Goal: Task Accomplishment & Management: Use online tool/utility

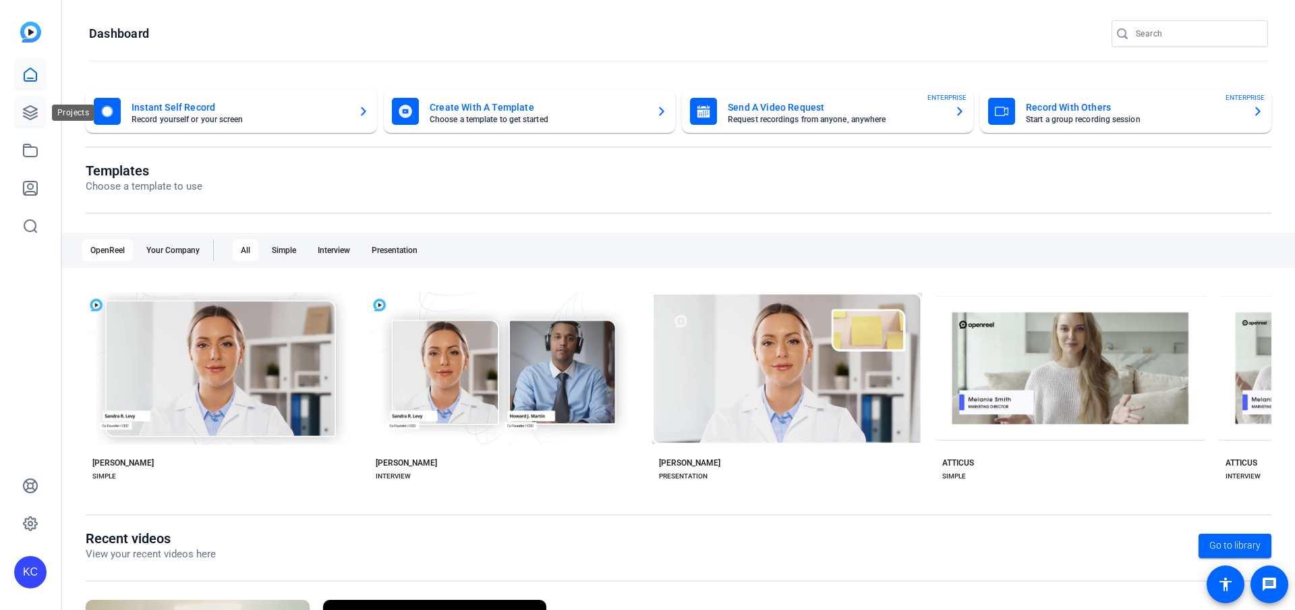
click at [29, 107] on icon at bounding box center [30, 113] width 16 height 16
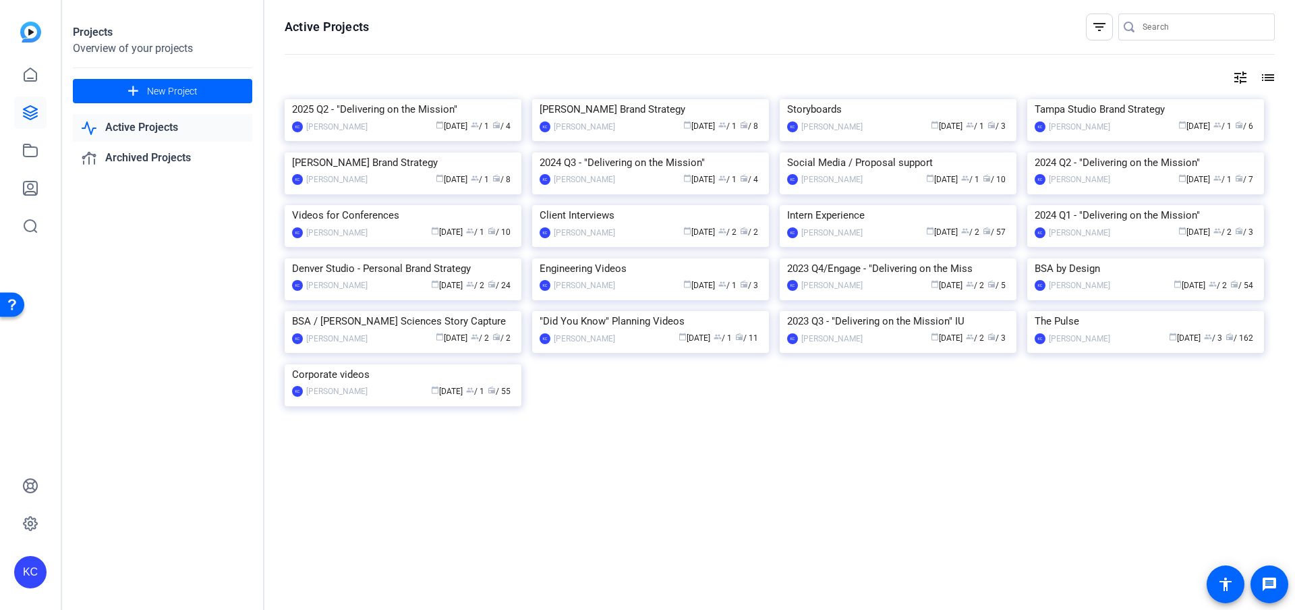
scroll to position [539, 0]
click at [1058, 311] on img at bounding box center [1145, 311] width 237 height 0
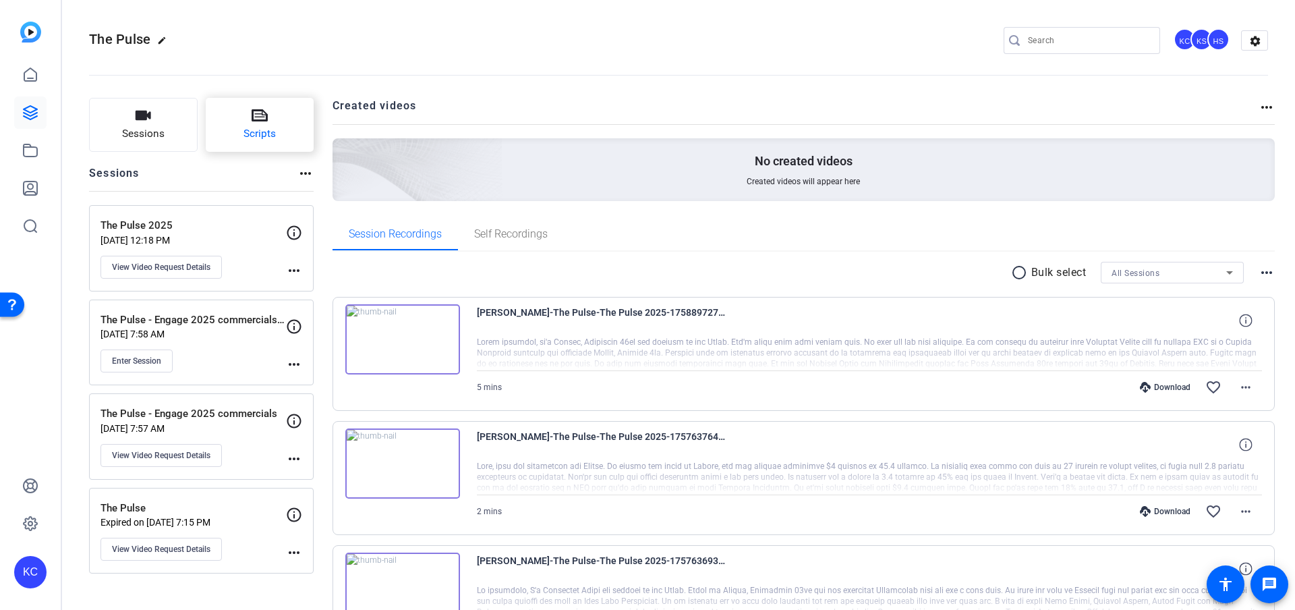
click at [260, 129] on span "Scripts" at bounding box center [260, 134] width 32 height 16
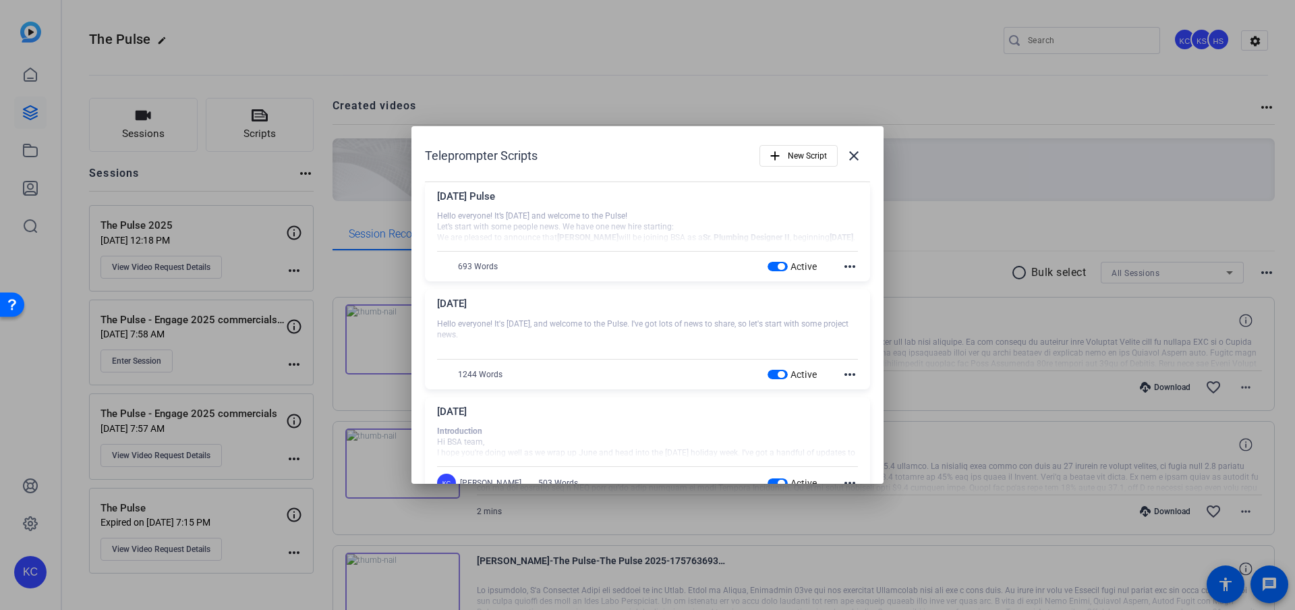
click at [778, 263] on span "button" at bounding box center [781, 266] width 7 height 7
click at [768, 373] on span "button" at bounding box center [778, 374] width 20 height 9
click at [778, 483] on span "button" at bounding box center [781, 483] width 7 height 7
click at [788, 159] on span "New Script" at bounding box center [807, 156] width 39 height 26
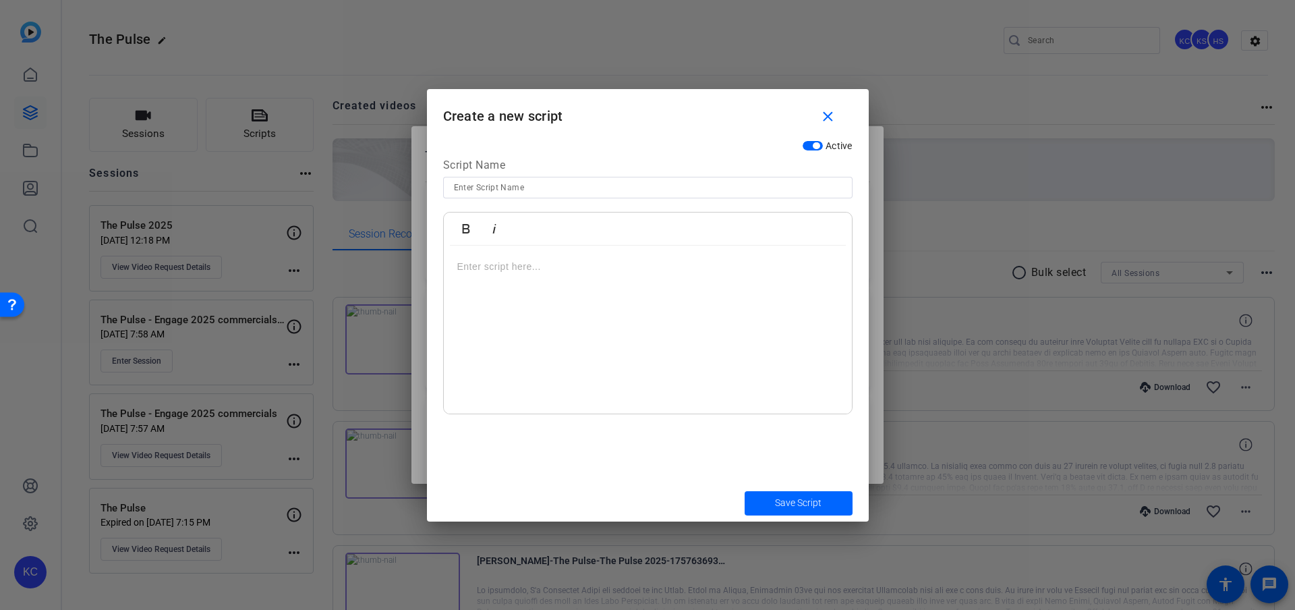
click at [635, 274] on div at bounding box center [648, 330] width 408 height 169
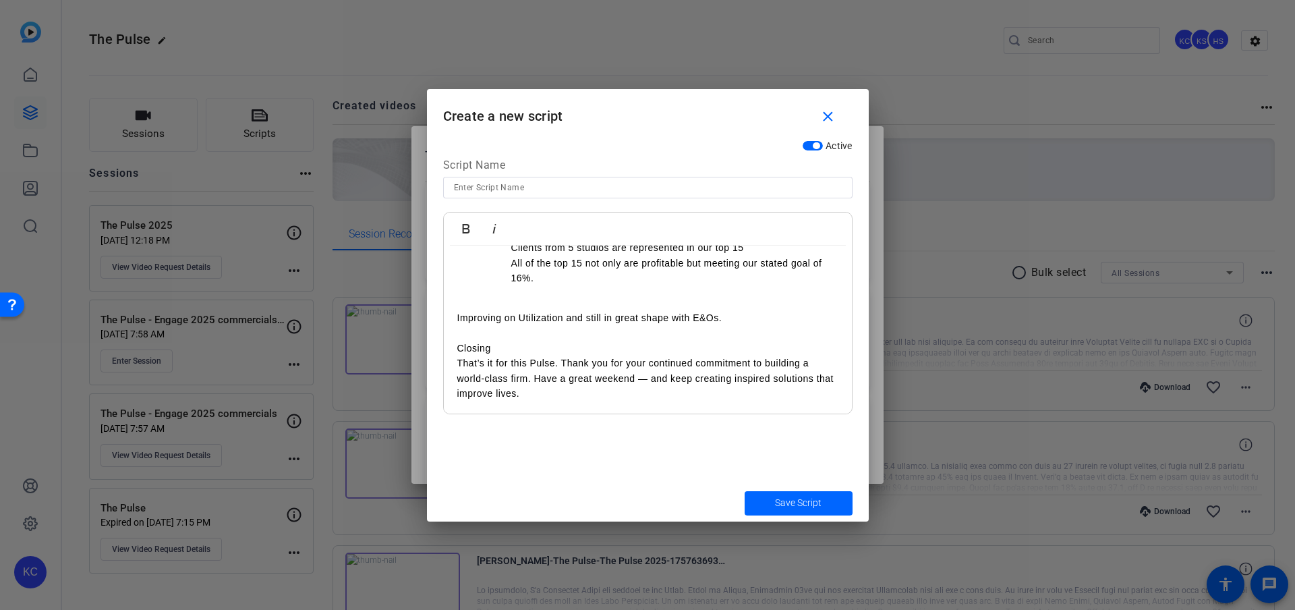
click at [548, 196] on div at bounding box center [648, 188] width 388 height 22
click at [548, 194] on input at bounding box center [648, 187] width 388 height 16
type input "[DATE]"
click at [577, 310] on p "Improving on Utilization and still in great shape with E&Os." at bounding box center [647, 317] width 381 height 15
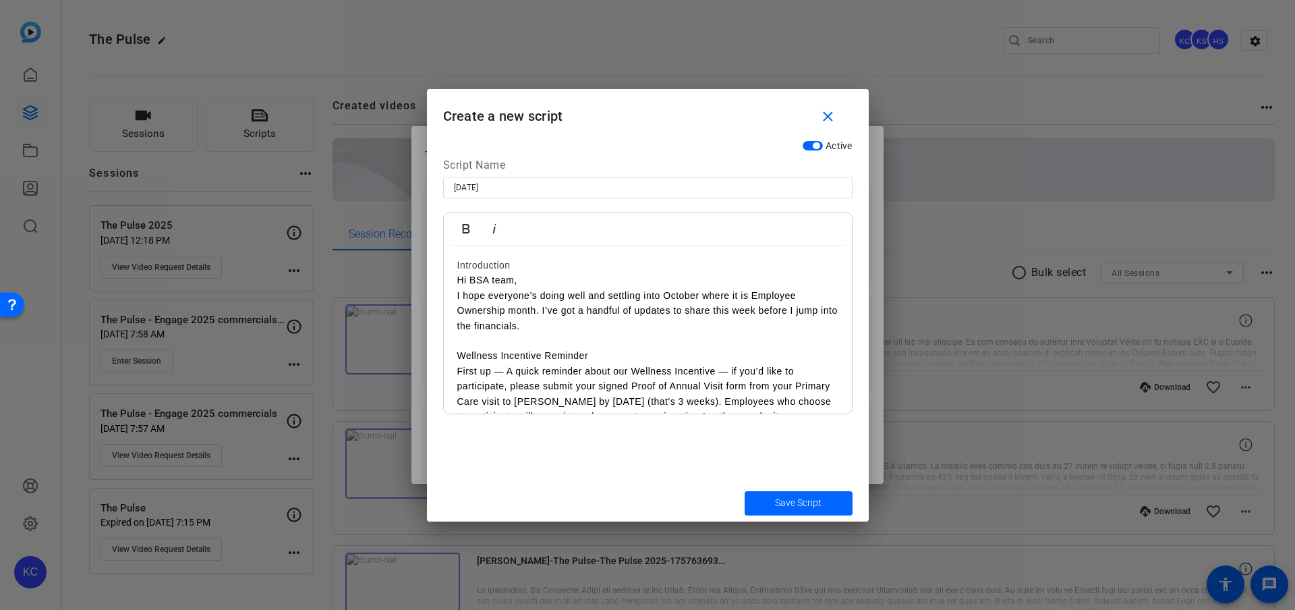
scroll to position [0, 0]
click at [497, 266] on div "Introduction" at bounding box center [647, 266] width 381 height 15
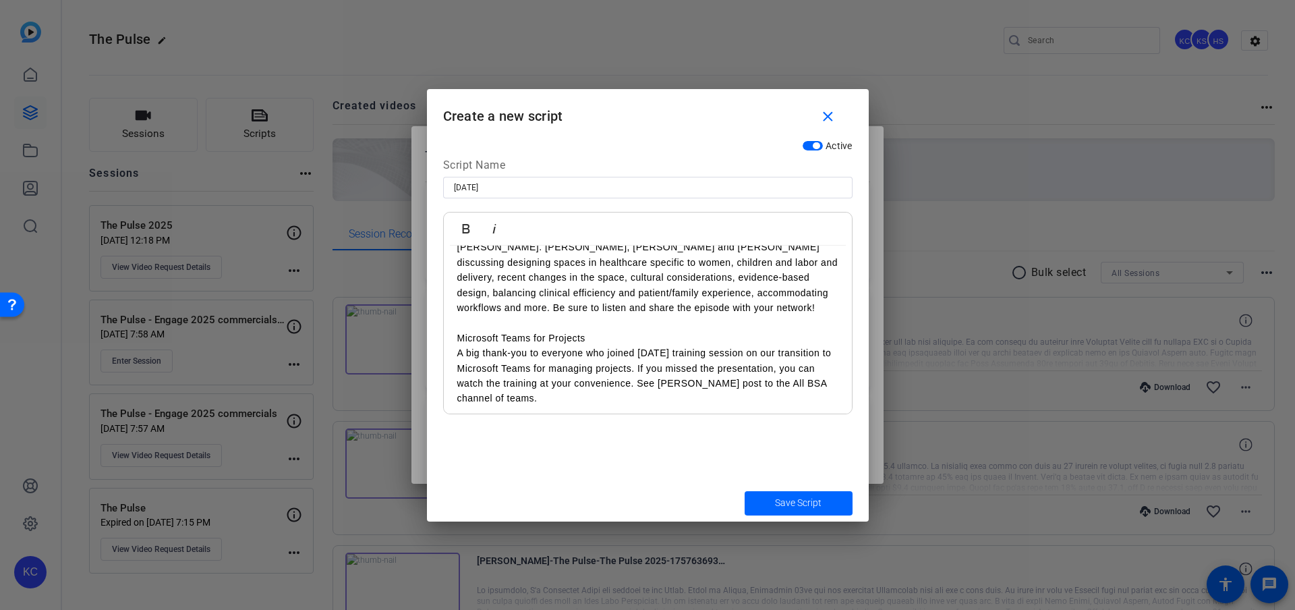
scroll to position [384, 0]
click at [460, 348] on p "A big thank-you to everyone who joined [DATE] training session on our transitio…" at bounding box center [647, 373] width 381 height 61
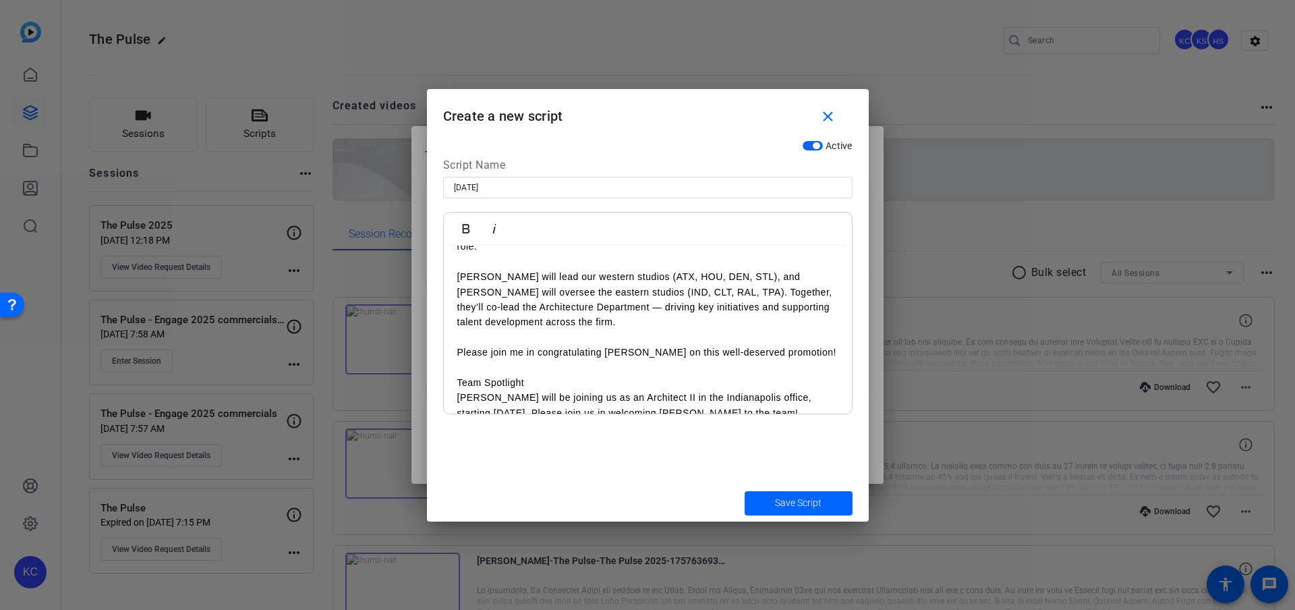
scroll to position [672, 0]
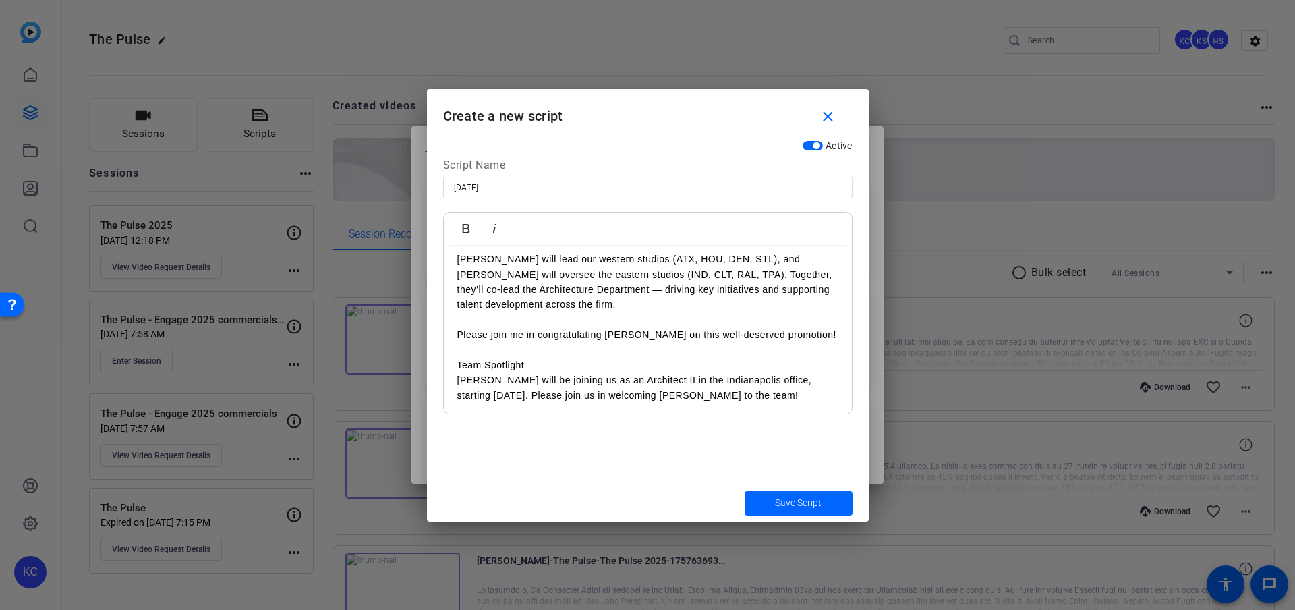
click at [457, 334] on p "Please join me in congratulating [PERSON_NAME] on this well-deserved promotion!" at bounding box center [647, 334] width 381 height 15
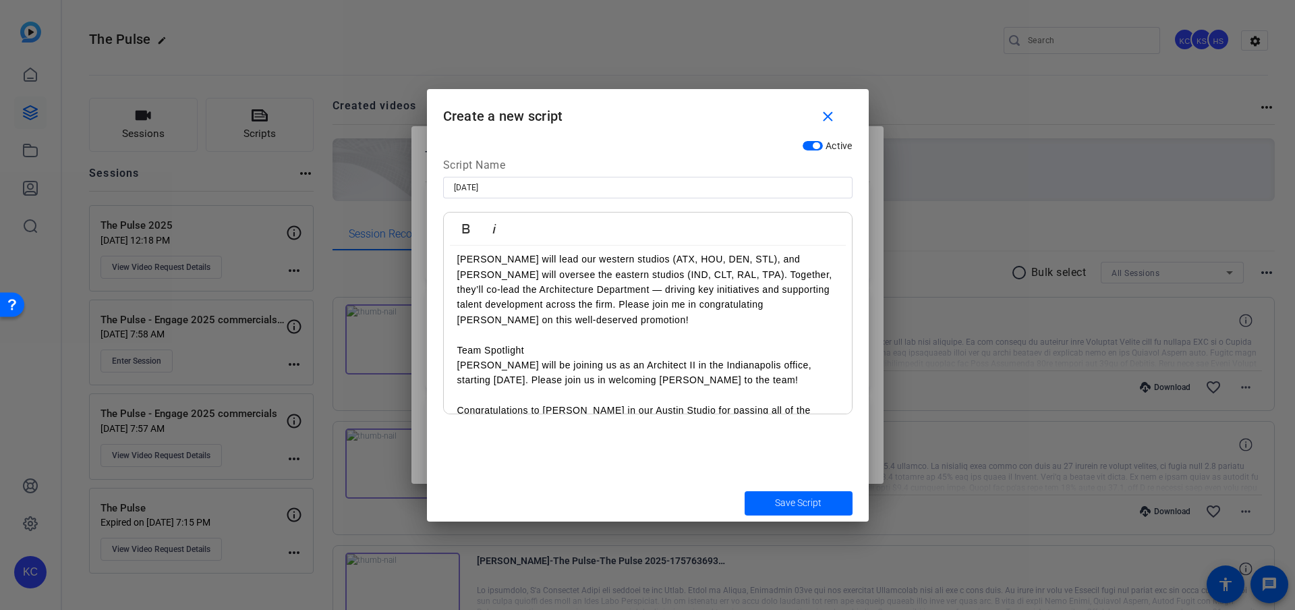
click at [457, 343] on p "Team Spotlight" at bounding box center [647, 350] width 381 height 15
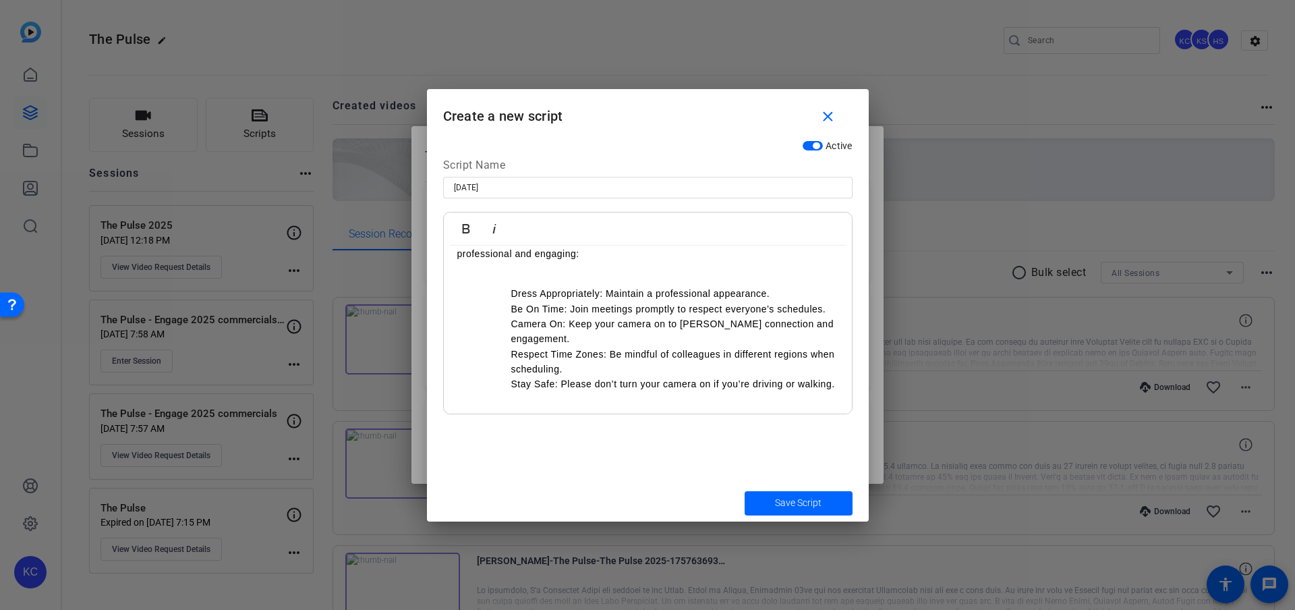
scroll to position [1081, 0]
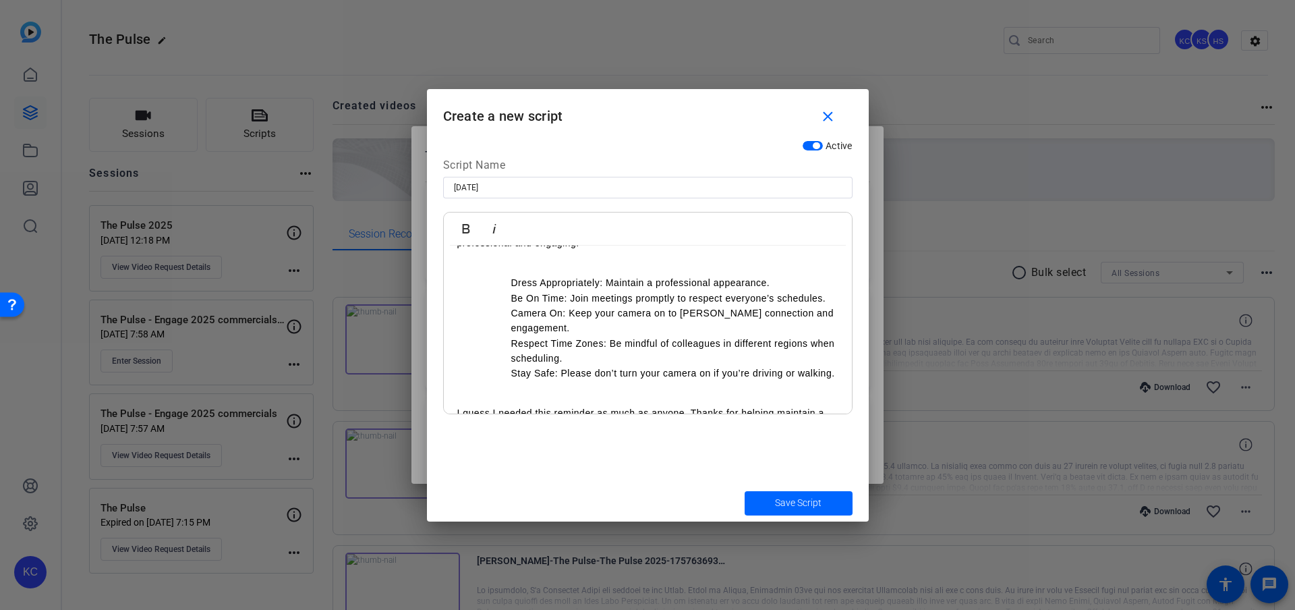
click at [507, 391] on p at bounding box center [647, 398] width 381 height 15
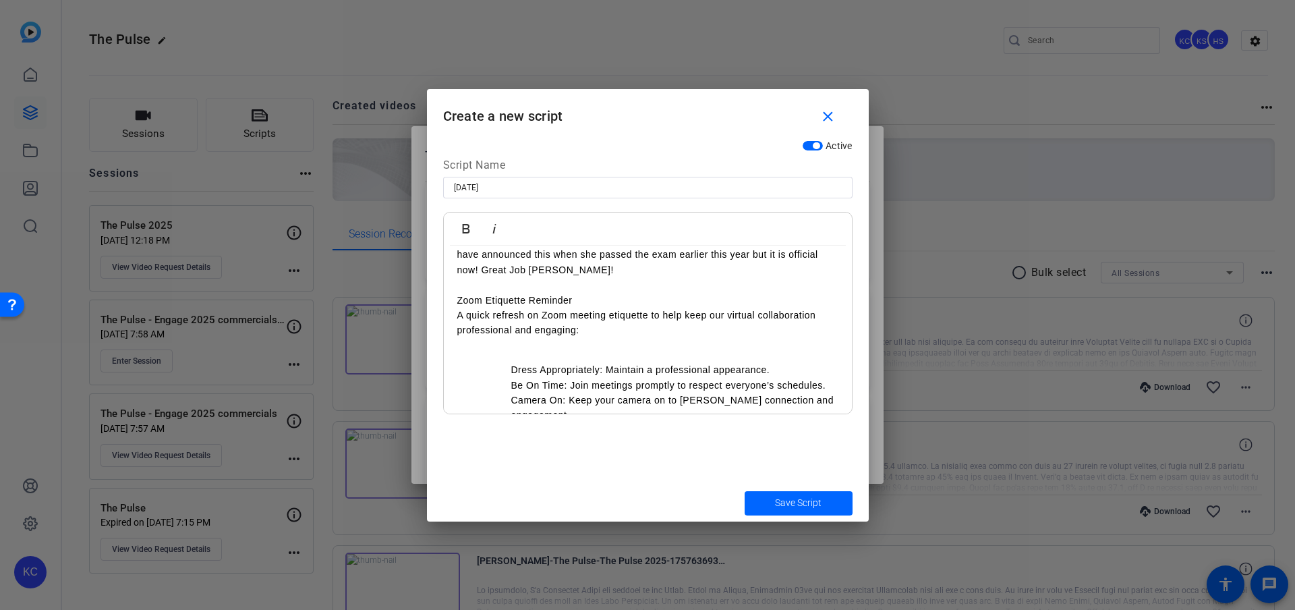
scroll to position [992, 0]
click at [515, 340] on p at bounding box center [647, 347] width 381 height 15
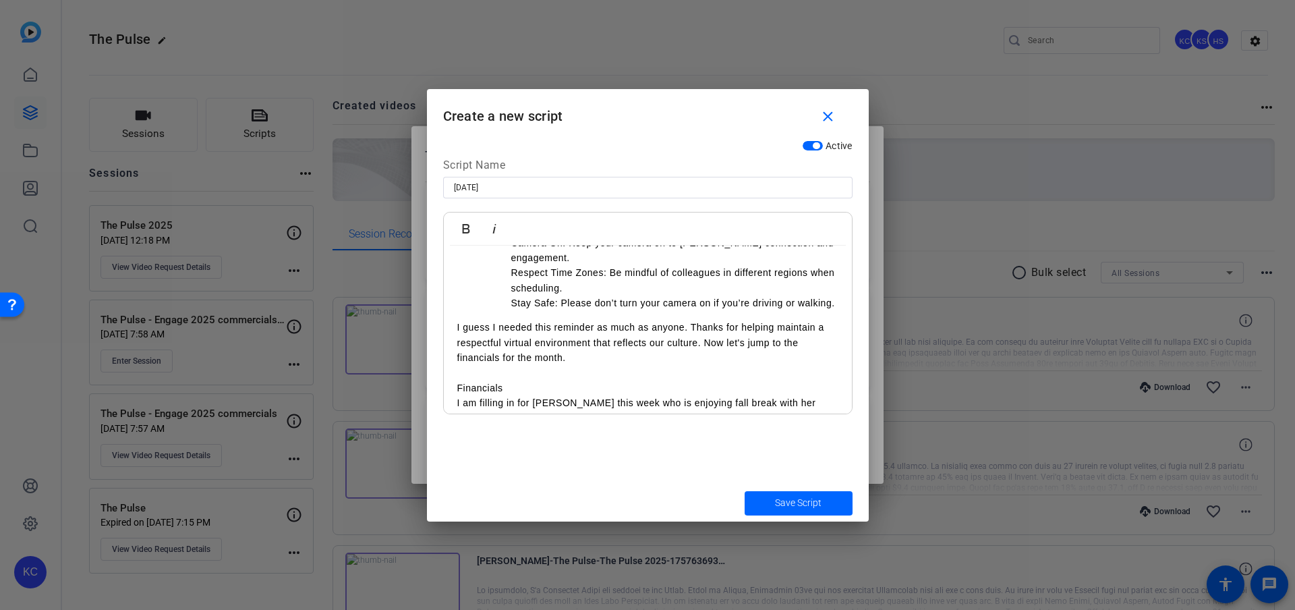
scroll to position [1139, 0]
click at [482, 363] on p at bounding box center [647, 370] width 381 height 15
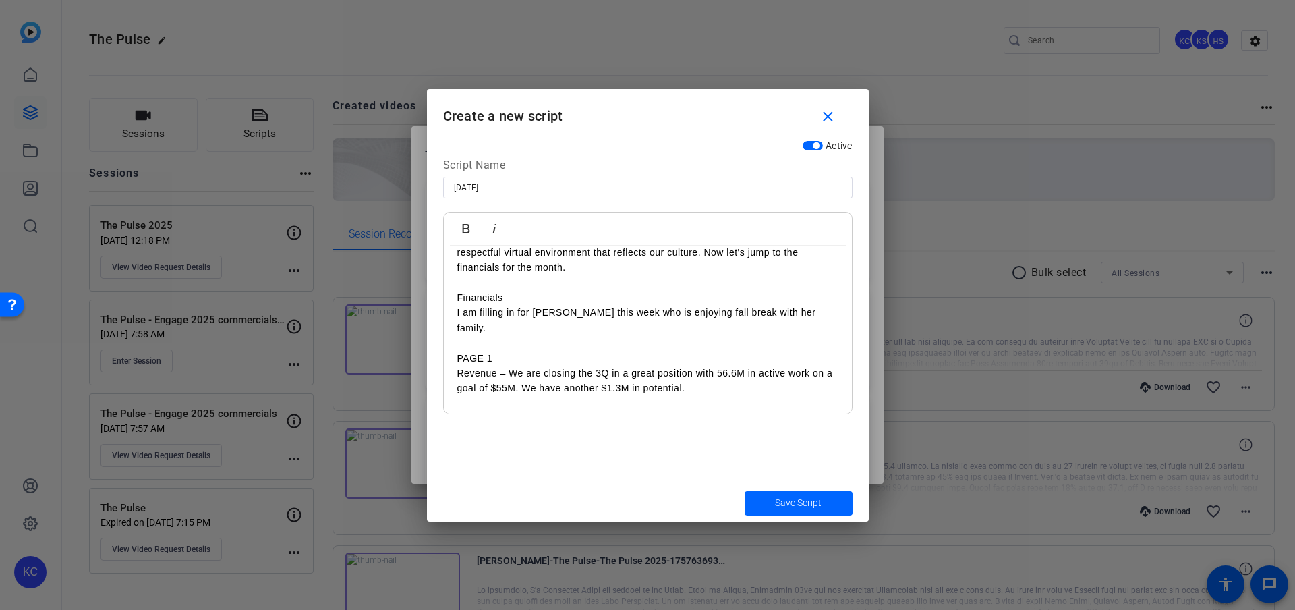
scroll to position [1229, 0]
click at [459, 348] on p "PAGE 1" at bounding box center [647, 355] width 381 height 15
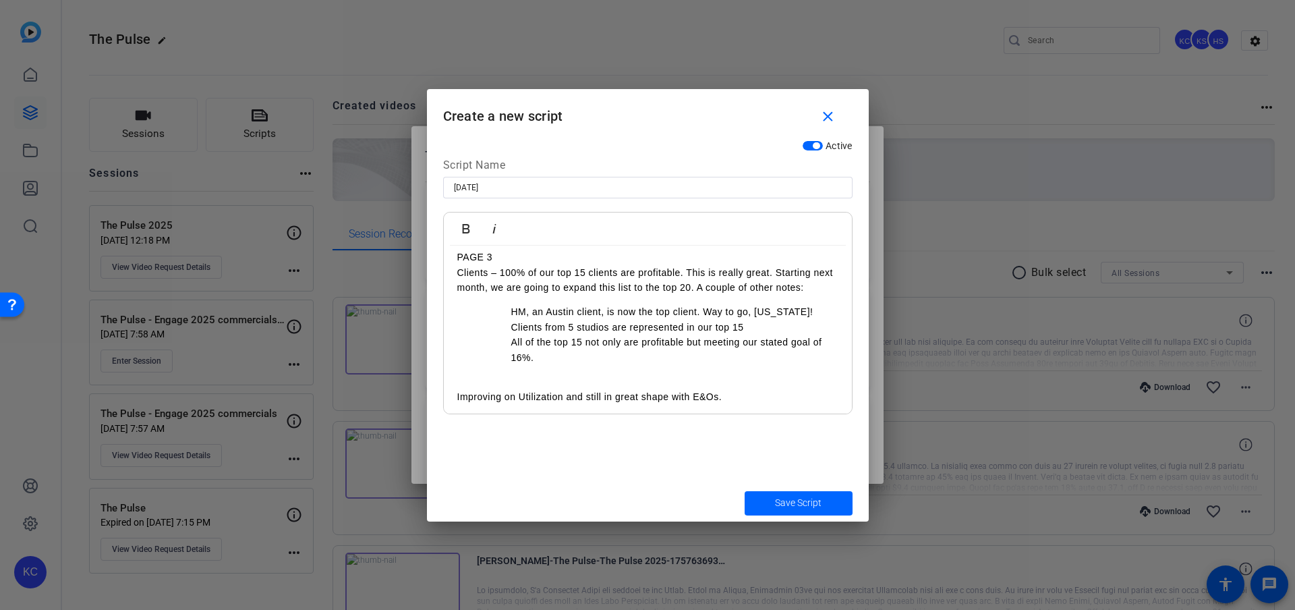
scroll to position [1875, 0]
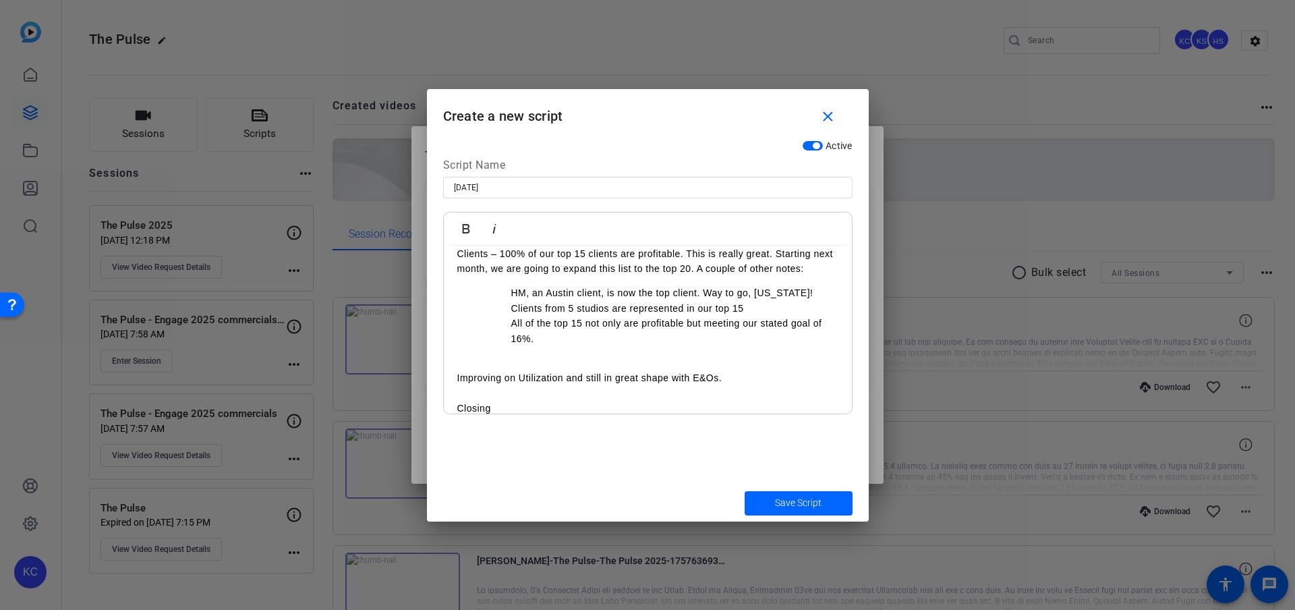
click at [489, 355] on p at bounding box center [647, 362] width 381 height 15
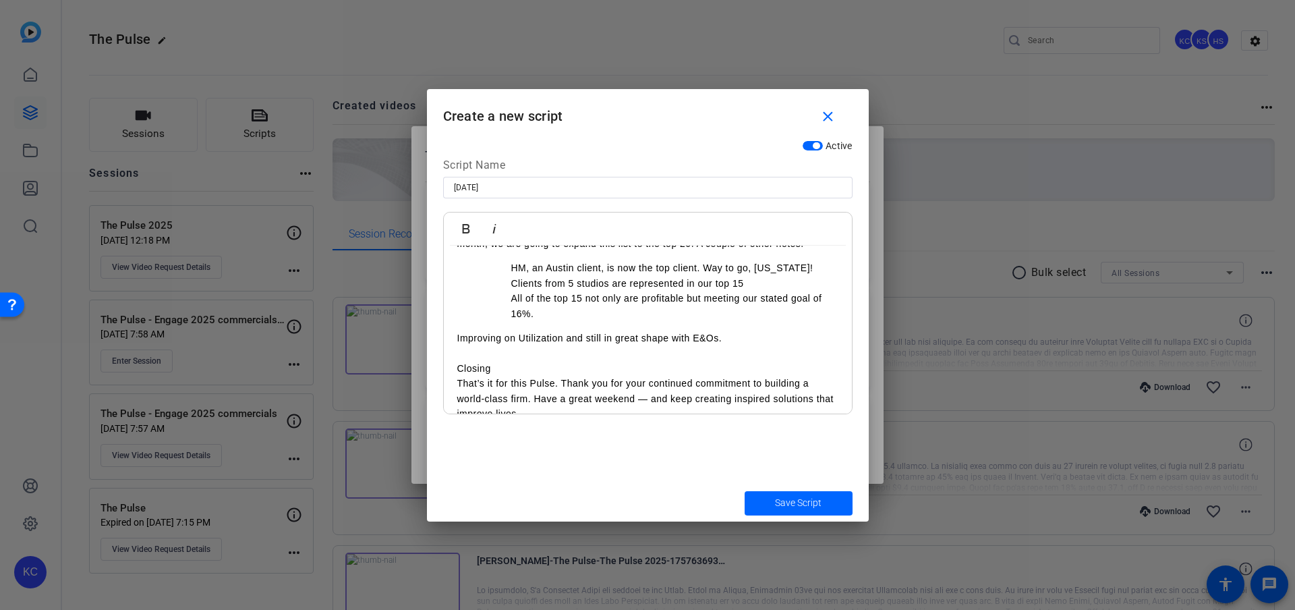
scroll to position [1905, 0]
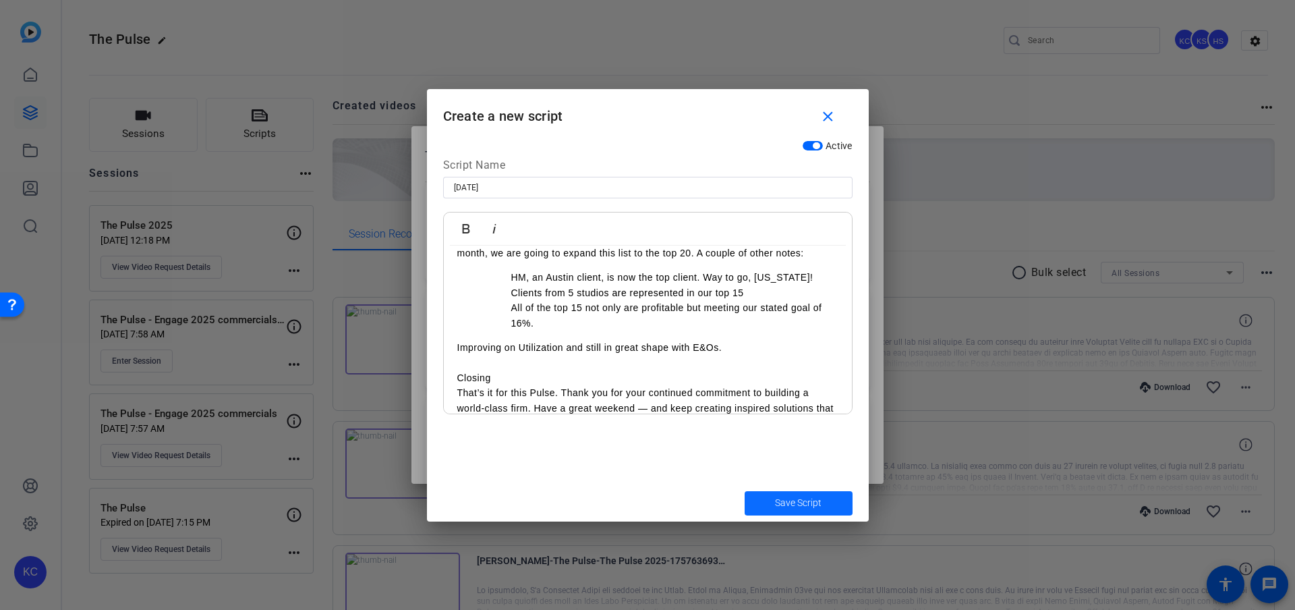
click at [802, 499] on span "Save Script" at bounding box center [798, 503] width 47 height 14
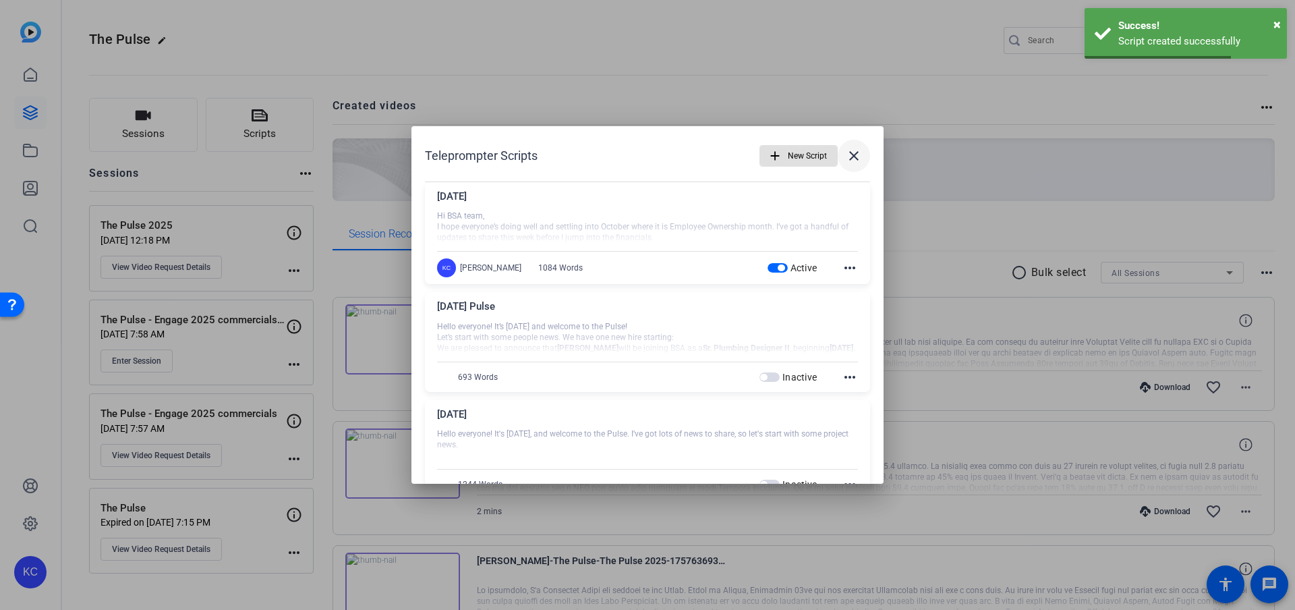
click at [852, 159] on mat-icon "close" at bounding box center [854, 156] width 16 height 16
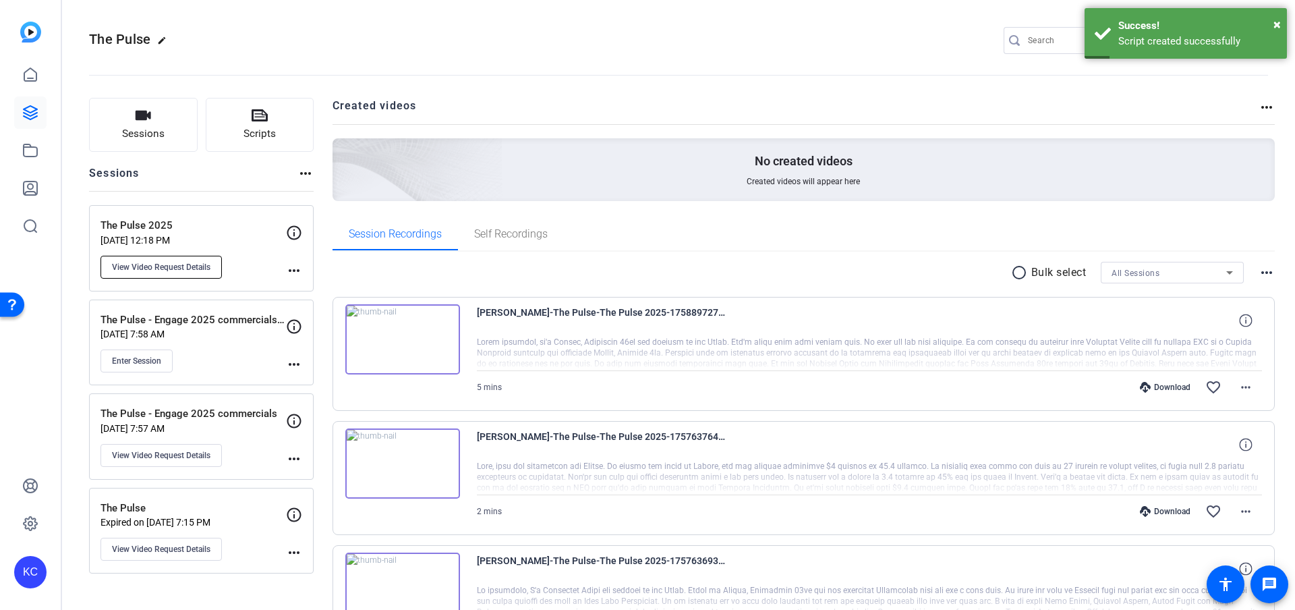
click at [194, 268] on span "View Video Request Details" at bounding box center [161, 267] width 98 height 11
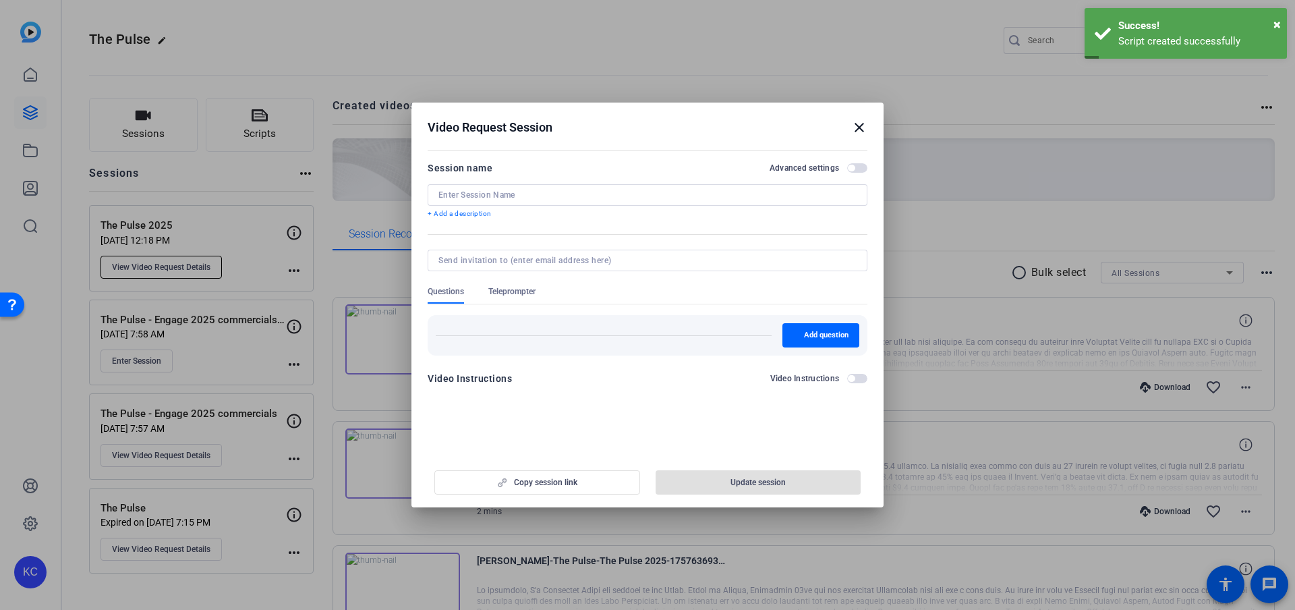
type input "The Pulse 2025"
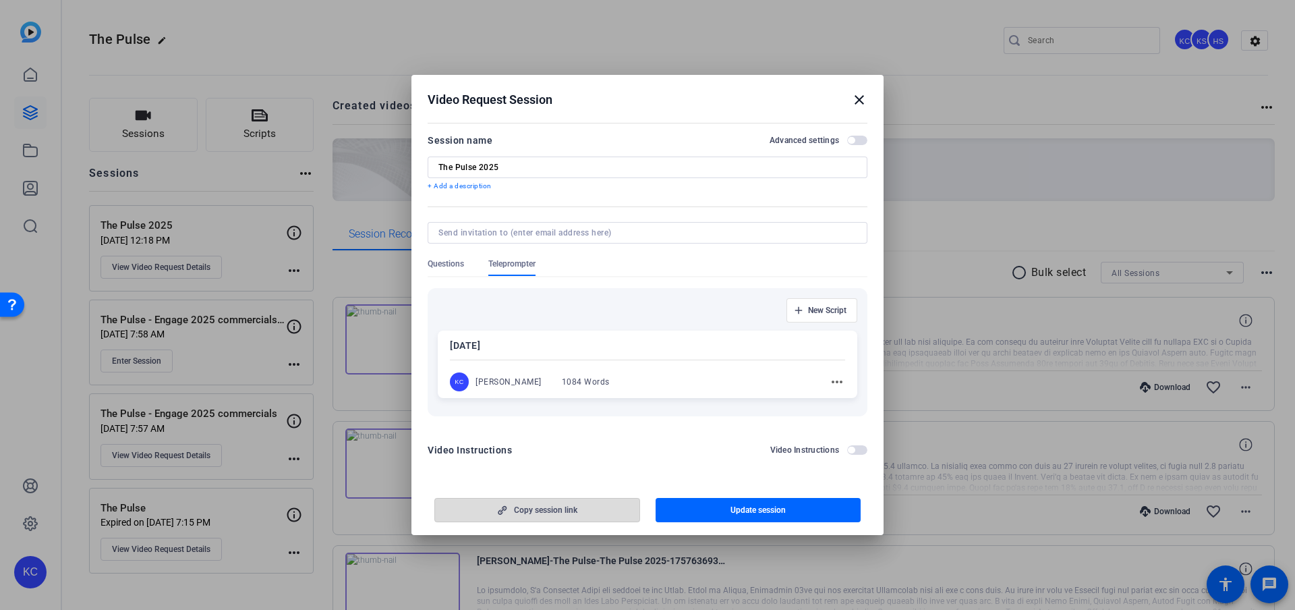
click at [590, 511] on span "button" at bounding box center [537, 510] width 204 height 32
click at [628, 369] on div "[DATE] [PERSON_NAME] [PERSON_NAME] 1084 Words more_horiz" at bounding box center [648, 364] width 420 height 67
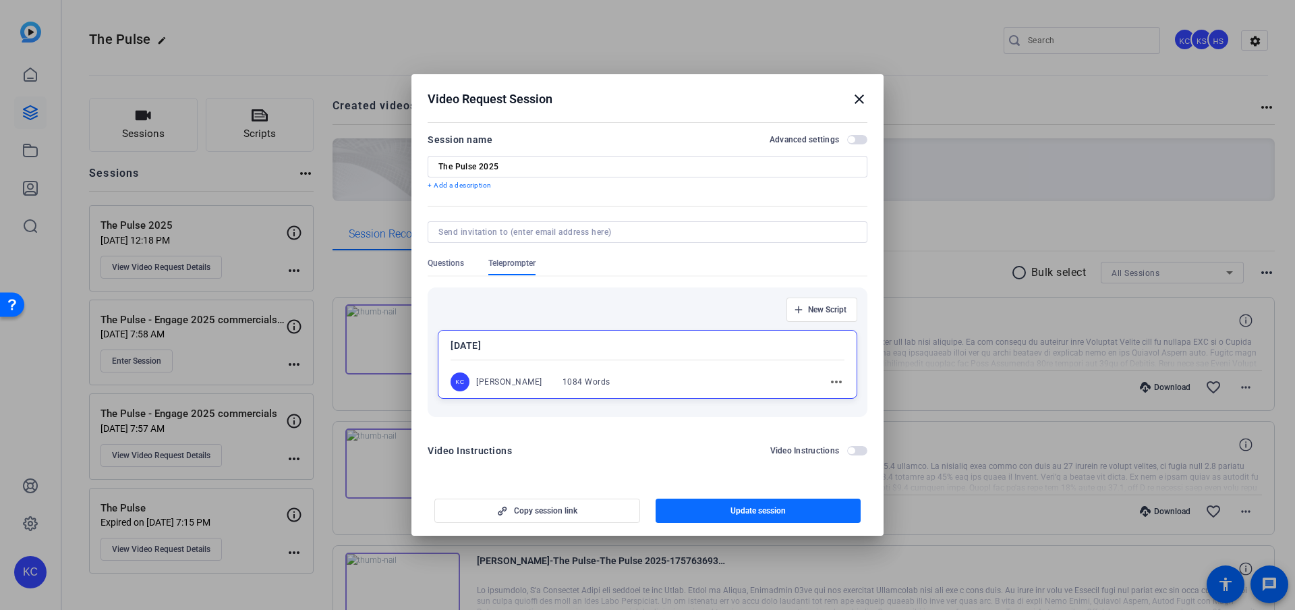
click at [740, 504] on span "button" at bounding box center [759, 510] width 206 height 32
click at [597, 507] on span "button" at bounding box center [537, 510] width 204 height 32
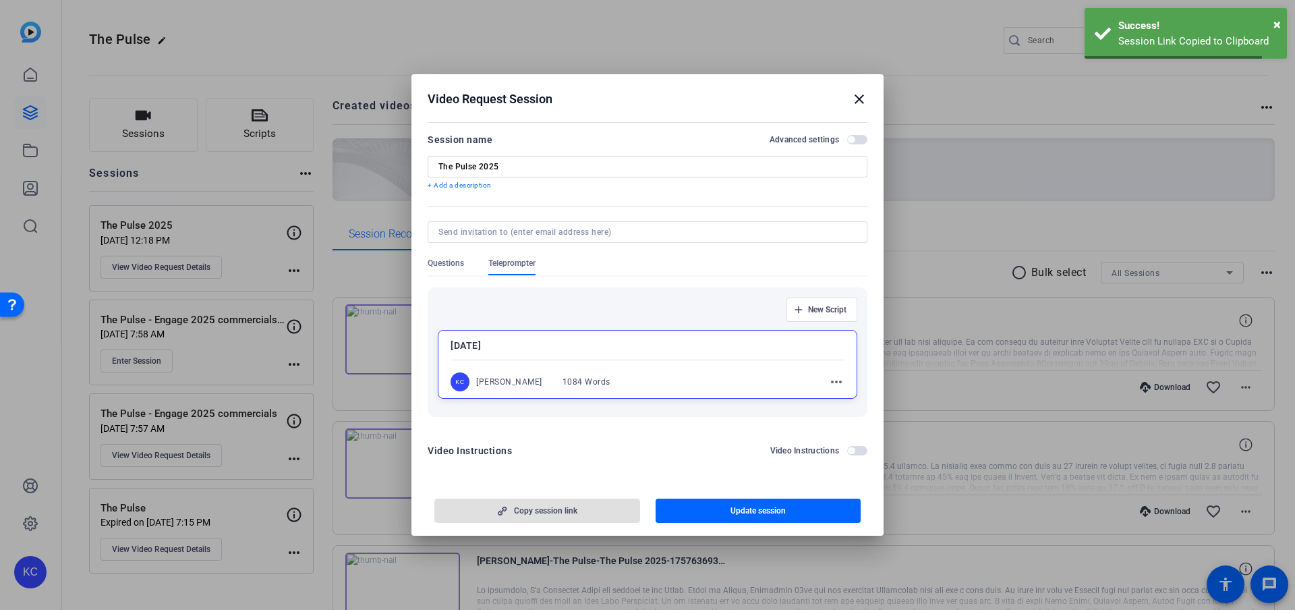
click at [863, 101] on mat-icon "close" at bounding box center [859, 99] width 16 height 16
